Goal: Find specific page/section: Find specific page/section

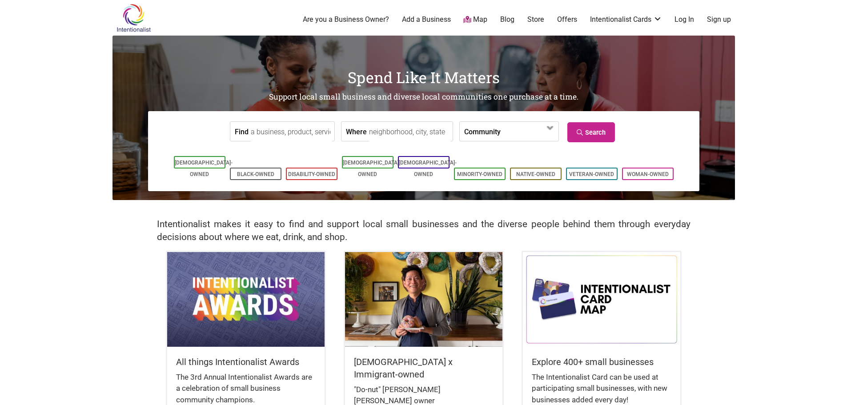
click at [420, 133] on input "Where" at bounding box center [409, 132] width 81 height 20
type input "Belltown, Seattle, WA, USA"
click at [602, 124] on link "Search" at bounding box center [591, 132] width 48 height 20
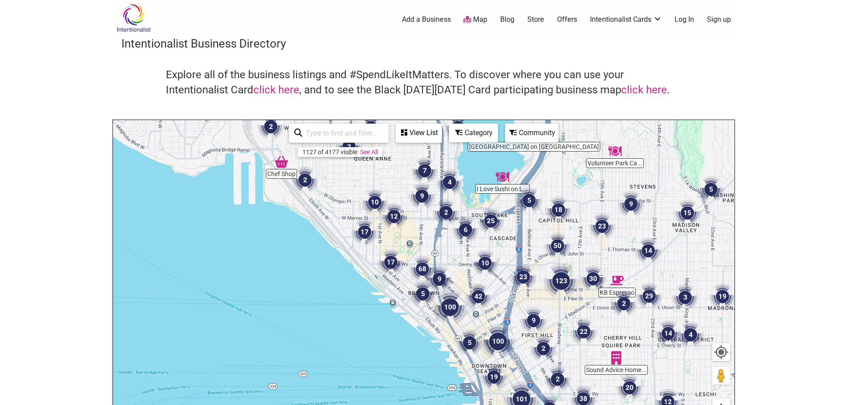
click at [423, 269] on img "68" at bounding box center [422, 269] width 34 height 34
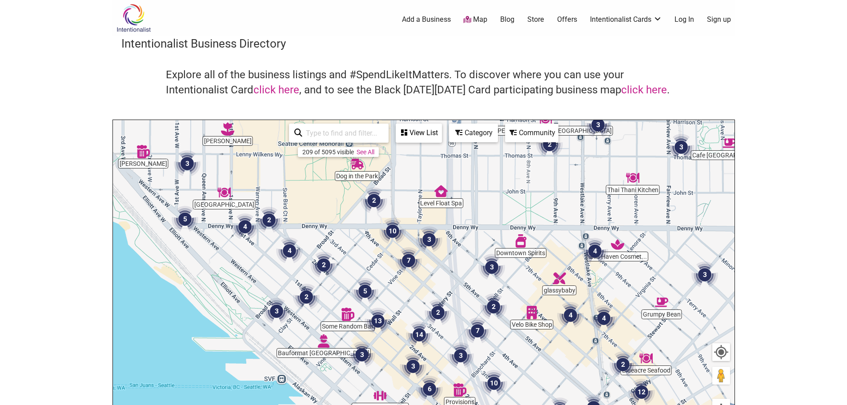
drag, startPoint x: 441, startPoint y: 294, endPoint x: 438, endPoint y: 281, distance: 13.6
click at [438, 281] on div "To navigate, press the arrow keys." at bounding box center [423, 293] width 621 height 346
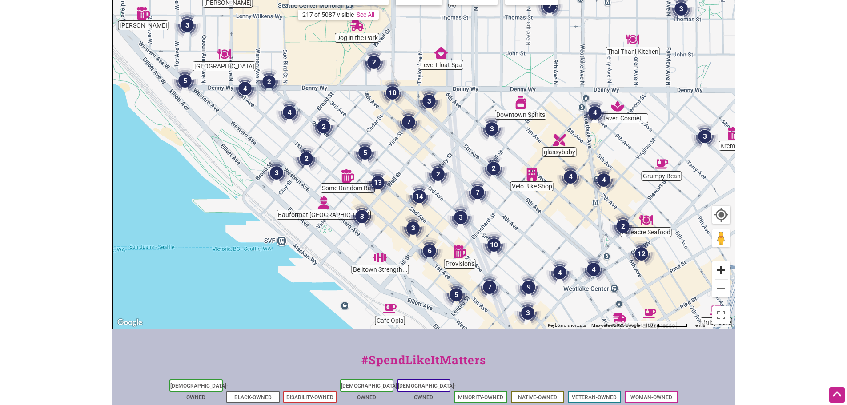
scroll to position [133, 0]
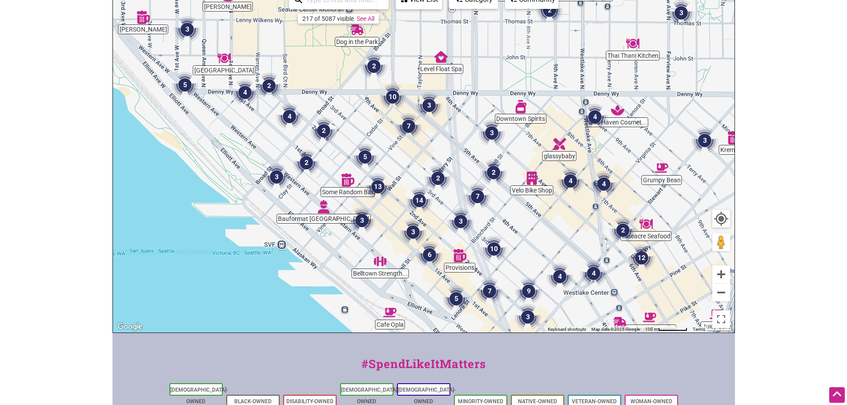
click at [362, 156] on img "5" at bounding box center [365, 157] width 34 height 34
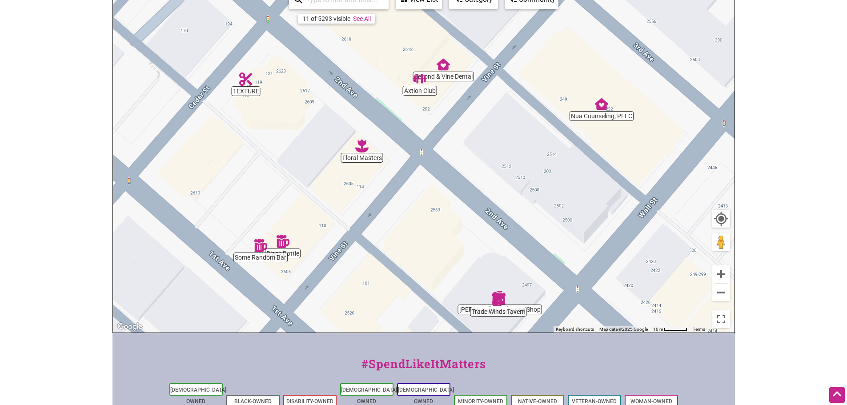
click at [279, 243] on img "Black Bottle" at bounding box center [282, 241] width 20 height 20
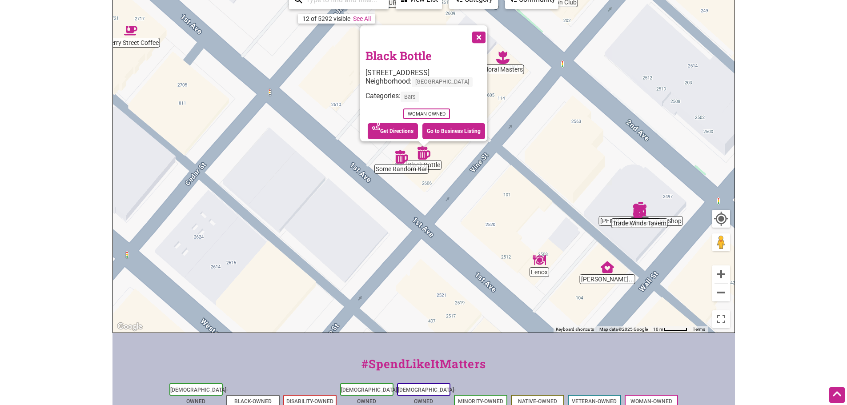
drag, startPoint x: 384, startPoint y: 51, endPoint x: 375, endPoint y: 64, distance: 16.3
click at [375, 68] on div "2600 1st Ave, Seattle, WA 98121" at bounding box center [426, 72] width 122 height 8
click at [449, 131] on link "Go to Business Listing" at bounding box center [453, 131] width 63 height 16
click at [484, 36] on button "Close" at bounding box center [478, 36] width 22 height 22
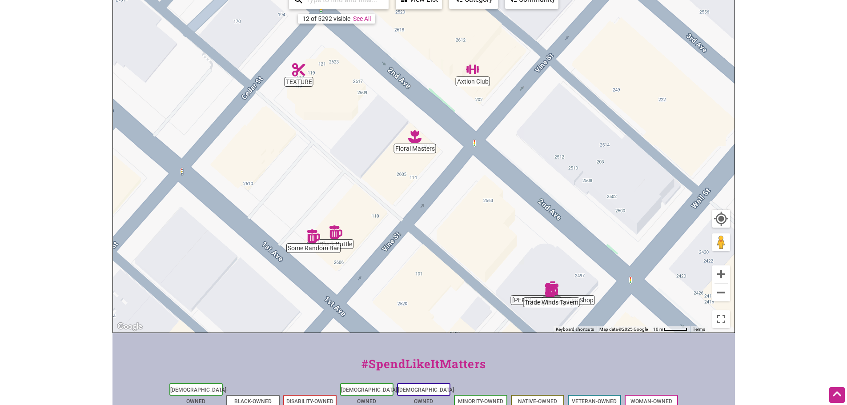
drag, startPoint x: 580, startPoint y: 119, endPoint x: 492, endPoint y: 198, distance: 118.3
click at [492, 198] on div "To navigate, press the arrow keys." at bounding box center [423, 160] width 621 height 346
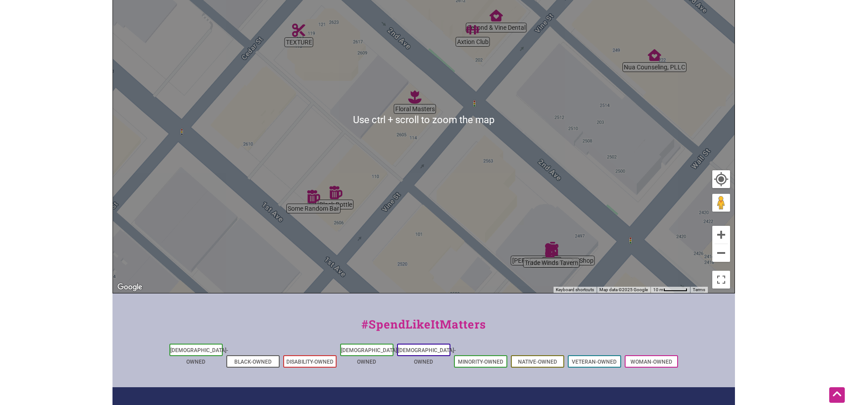
scroll to position [222, 0]
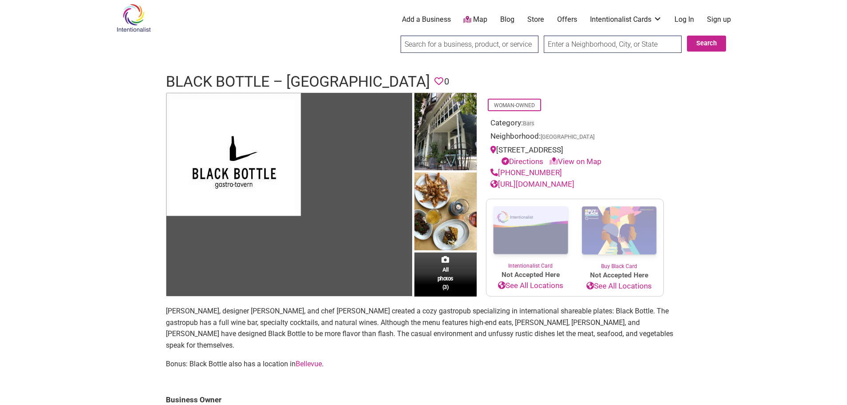
click at [730, 185] on div "Intentionalist Spend like it matters 0 Add a Business Map Blog Store Offers Int…" at bounding box center [423, 385] width 622 height 770
click at [574, 187] on link "[URL][DOMAIN_NAME]" at bounding box center [532, 184] width 84 height 9
